Goal: Task Accomplishment & Management: Use online tool/utility

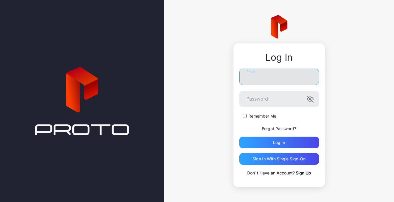
click at [259, 79] on input "Email" at bounding box center [280, 77] width 80 height 16
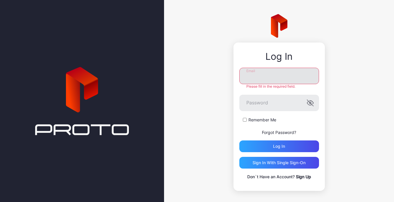
click at [257, 73] on input "Email" at bounding box center [280, 76] width 80 height 16
type input "**********"
click at [257, 147] on div "Log in" at bounding box center [280, 146] width 80 height 12
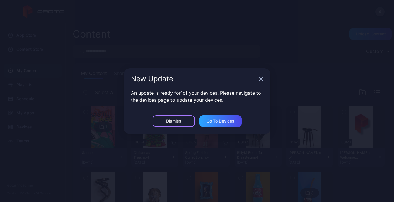
click at [186, 122] on div "Dismiss" at bounding box center [174, 121] width 42 height 12
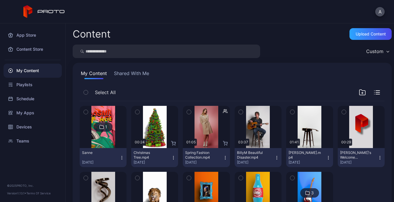
scroll to position [47, 0]
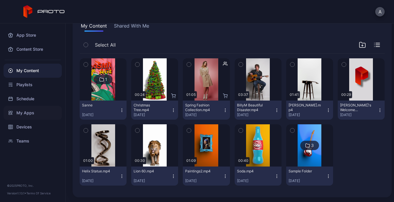
click at [25, 113] on div "My Apps" at bounding box center [33, 113] width 58 height 14
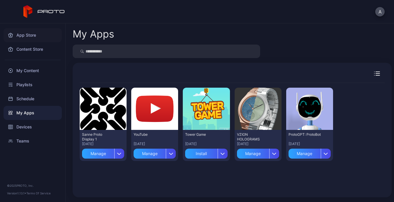
click at [31, 38] on div "App Store" at bounding box center [33, 35] width 58 height 14
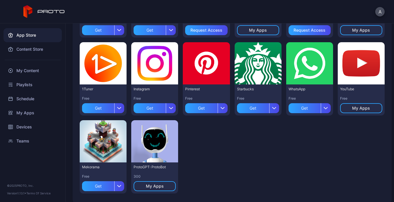
scroll to position [286, 0]
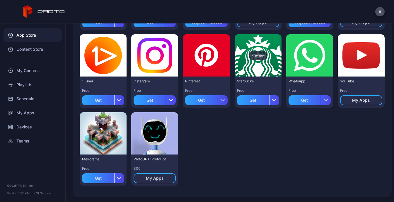
click at [251, 53] on div "Preview" at bounding box center [258, 55] width 19 height 9
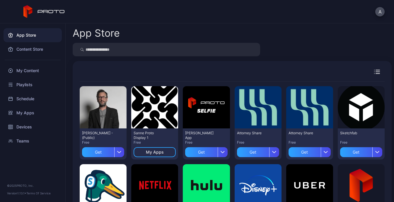
scroll to position [286, 0]
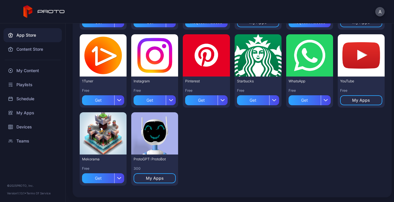
click at [51, 9] on icon at bounding box center [44, 11] width 42 height 13
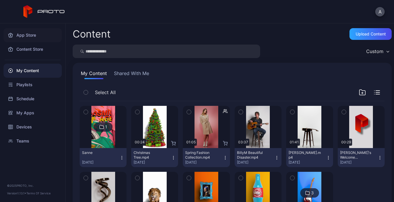
click at [29, 37] on div "App Store" at bounding box center [33, 35] width 58 height 14
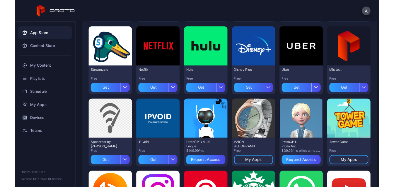
scroll to position [137, 0]
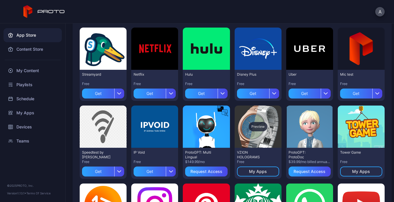
click at [239, 131] on div "Preview" at bounding box center [258, 127] width 47 height 42
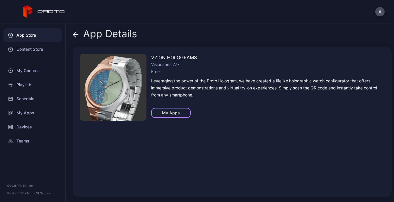
click at [177, 112] on div "My Apps" at bounding box center [171, 113] width 18 height 5
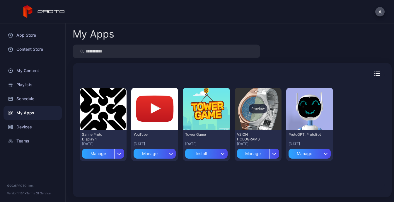
click at [241, 118] on div "Preview" at bounding box center [258, 109] width 47 height 42
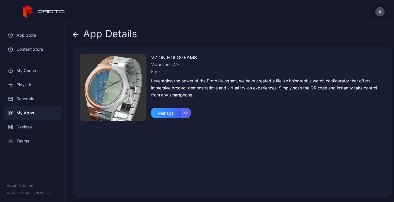
click at [189, 115] on div "button" at bounding box center [186, 113] width 10 height 10
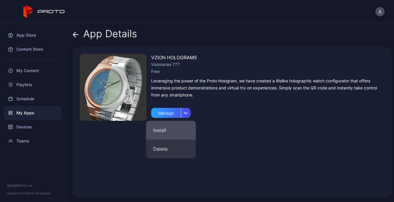
click at [171, 129] on button "Install" at bounding box center [171, 130] width 50 height 19
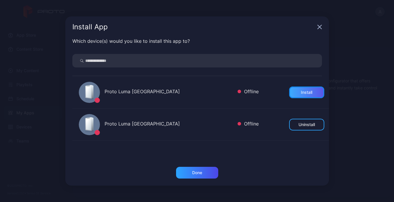
click at [301, 94] on div "Install" at bounding box center [306, 92] width 11 height 5
click at [319, 27] on icon "button" at bounding box center [320, 27] width 4 height 4
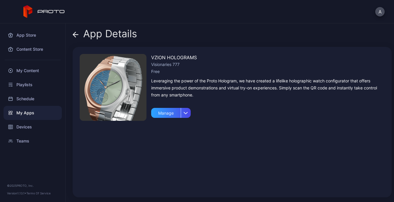
click at [28, 112] on div "My Apps" at bounding box center [33, 113] width 58 height 14
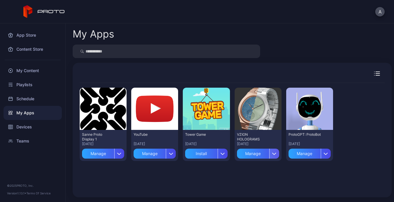
click at [273, 154] on icon "button" at bounding box center [275, 154] width 4 height 2
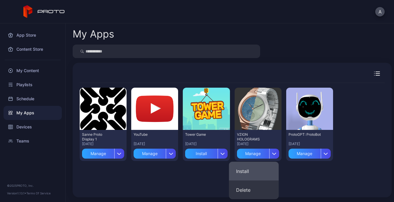
click at [252, 171] on button "Install" at bounding box center [254, 171] width 50 height 19
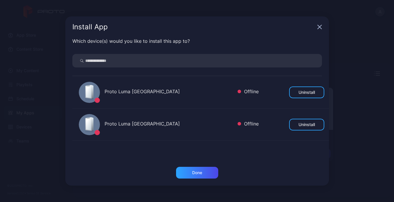
click at [321, 28] on icon "button" at bounding box center [319, 27] width 5 height 5
